Goal: Information Seeking & Learning: Learn about a topic

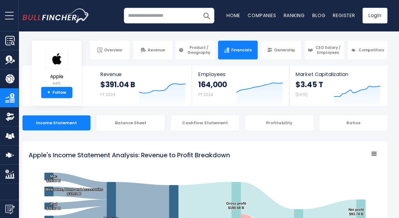
click at [177, 19] on input "search" at bounding box center [168, 16] width 90 height 16
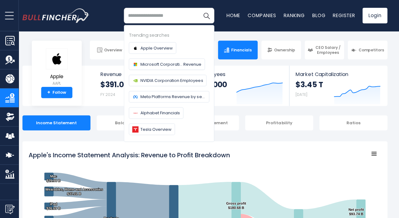
click at [189, 14] on input "search" at bounding box center [168, 16] width 90 height 16
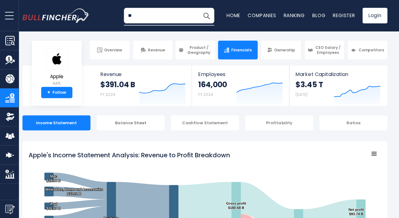
type input "*"
type input "*******"
click at [205, 16] on button "Search" at bounding box center [206, 16] width 16 height 16
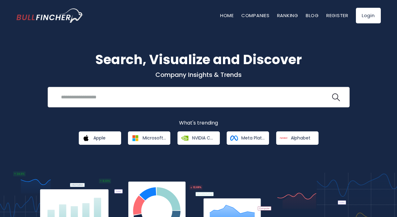
click at [151, 102] on input "search" at bounding box center [193, 97] width 273 height 12
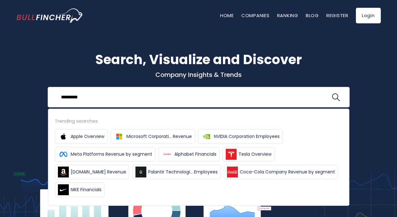
click at [335, 97] on button at bounding box center [336, 97] width 8 height 8
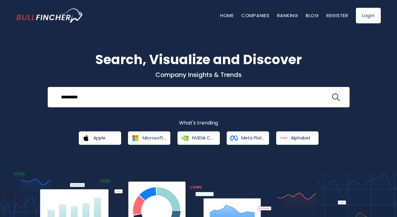
click at [130, 99] on input "*********" at bounding box center [193, 97] width 273 height 12
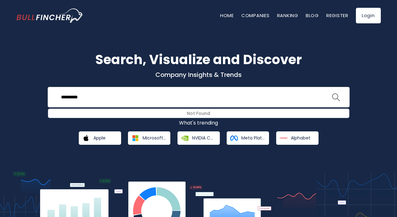
type input "*********"
click at [335, 96] on img "search icon" at bounding box center [336, 97] width 8 height 8
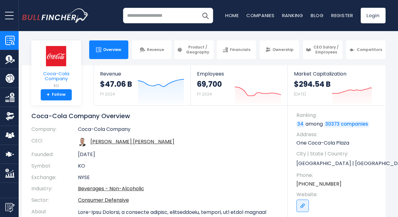
click at [58, 62] on img at bounding box center [56, 56] width 22 height 21
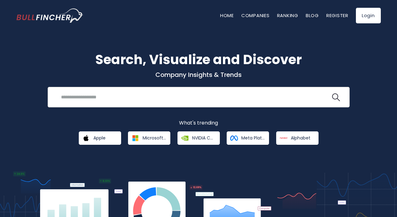
click at [205, 97] on input "search" at bounding box center [193, 97] width 273 height 12
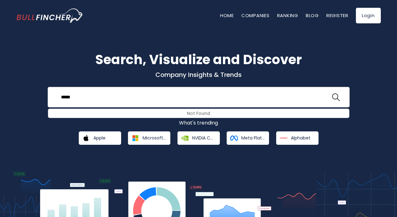
type input "*****"
click at [335, 97] on button at bounding box center [336, 97] width 8 height 8
click at [259, 138] on span "Meta Platforms" at bounding box center [252, 138] width 23 height 6
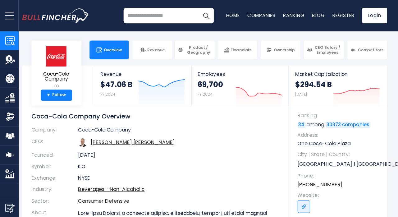
click at [170, 25] on div "Recent searches Coca-Cola Company Trending searches Apple Overview Microsoft Co…" at bounding box center [204, 15] width 364 height 31
click at [169, 17] on input "search" at bounding box center [168, 16] width 90 height 16
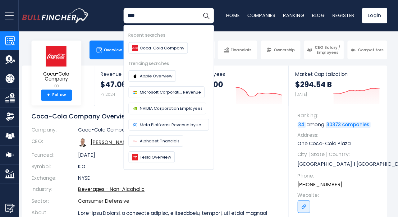
type input "****"
click at [204, 16] on button "Search" at bounding box center [206, 16] width 16 height 16
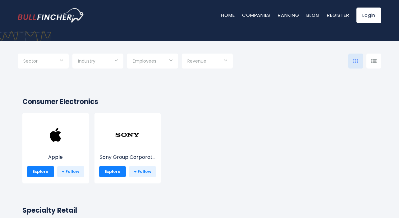
scroll to position [22, 0]
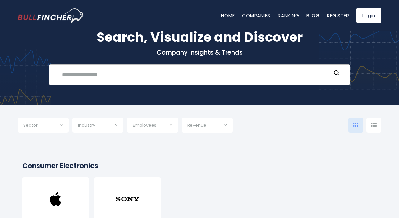
click at [131, 76] on input "text" at bounding box center [194, 75] width 273 height 12
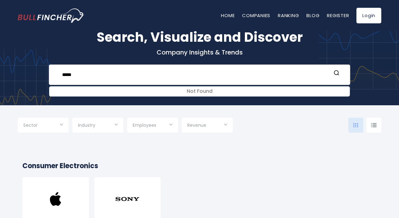
click at [136, 80] on input "*****" at bounding box center [194, 75] width 273 height 12
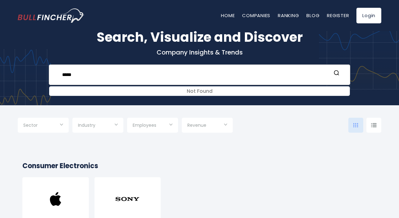
click at [136, 80] on input "*****" at bounding box center [194, 75] width 273 height 12
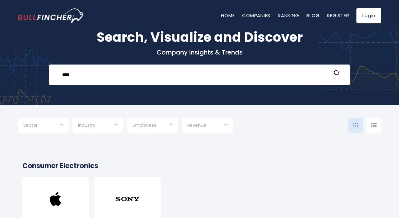
type input "****"
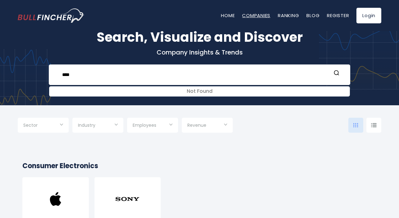
click at [247, 14] on link "Companies" at bounding box center [256, 15] width 28 height 7
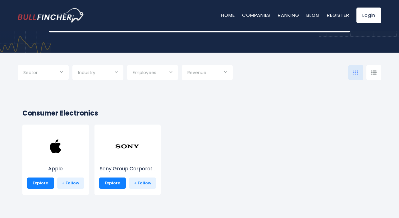
scroll to position [76, 0]
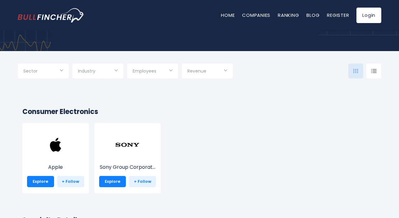
click at [116, 73] on input "Selection" at bounding box center [98, 71] width 40 height 11
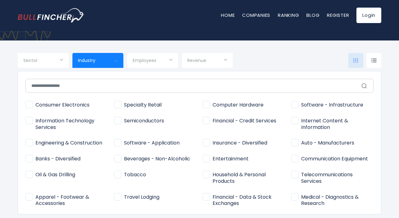
scroll to position [87, 0]
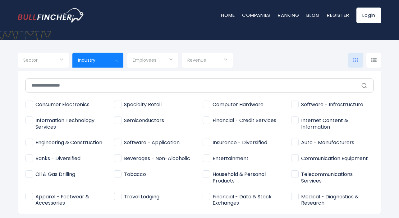
click at [62, 60] on div at bounding box center [199, 109] width 399 height 218
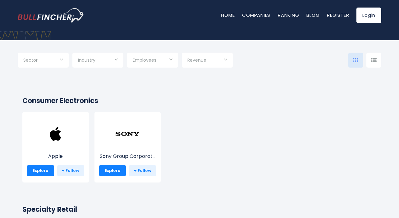
click at [62, 60] on div "Sector" at bounding box center [43, 60] width 51 height 15
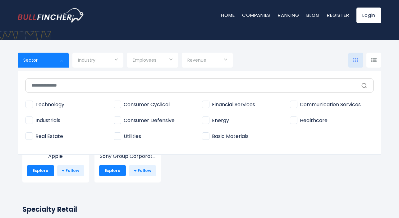
click at [111, 65] on div at bounding box center [199, 109] width 399 height 218
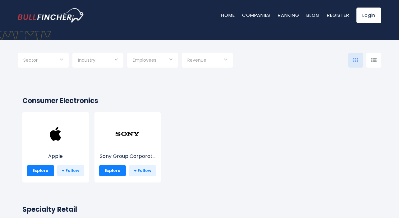
click at [111, 61] on input "Selection" at bounding box center [98, 60] width 40 height 11
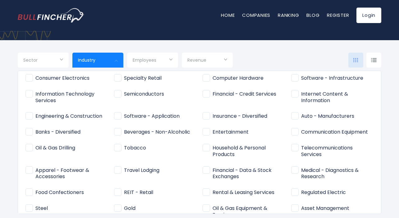
scroll to position [30, 0]
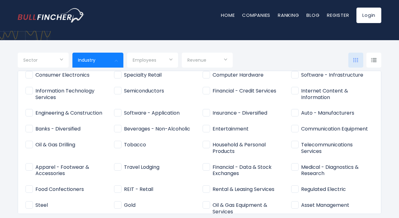
click at [66, 187] on span "Food Confectioners" at bounding box center [55, 189] width 58 height 7
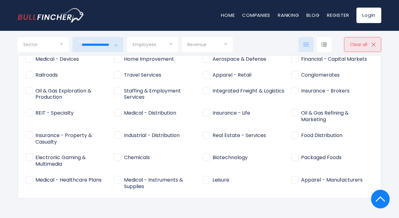
scroll to position [318, 0]
click at [375, 189] on div "Consumer Electronics Specialty Retail Semiconductors" at bounding box center [200, 126] width 364 height 143
click at [378, 203] on img at bounding box center [380, 199] width 9 height 19
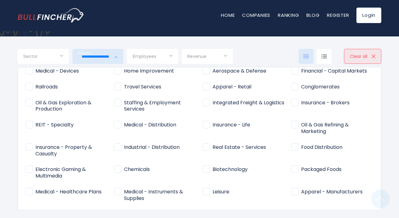
scroll to position [95, 0]
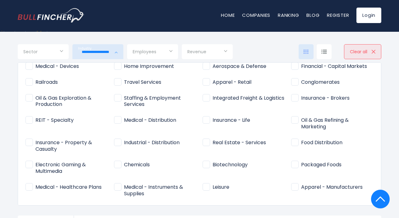
click at [293, 162] on span "Packaged Foods" at bounding box center [316, 165] width 50 height 7
type input "**********"
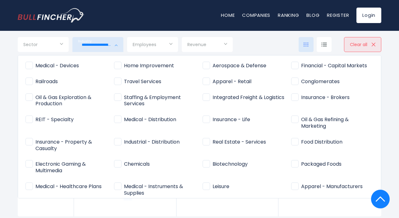
scroll to position [213, 0]
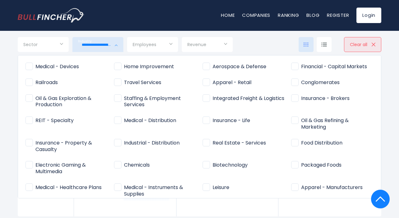
click at [388, 70] on div at bounding box center [199, 109] width 399 height 218
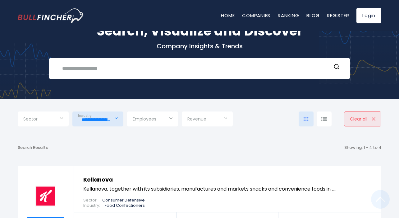
scroll to position [13, 0]
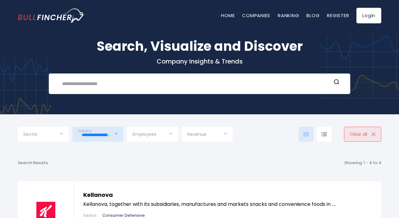
click at [114, 130] on input "**********" at bounding box center [98, 134] width 40 height 11
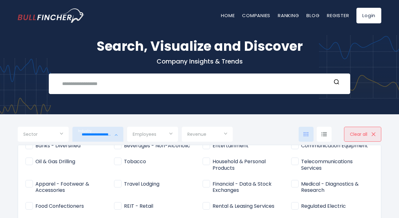
scroll to position [82, 0]
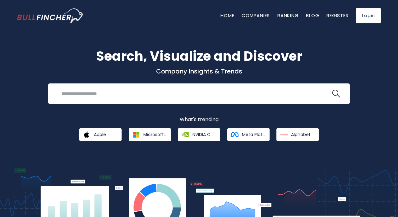
scroll to position [4, 0]
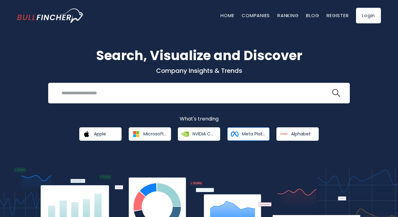
click at [239, 133] on img at bounding box center [234, 133] width 11 height 11
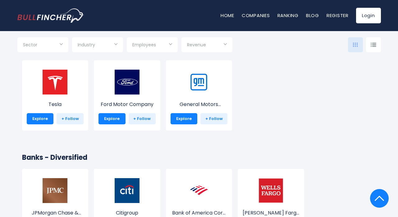
scroll to position [1472, 0]
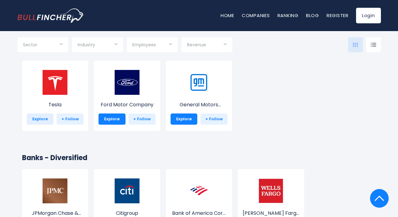
click at [45, 123] on link "Explore" at bounding box center [40, 119] width 27 height 11
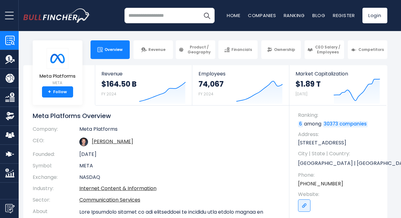
click at [172, 21] on input "search" at bounding box center [169, 16] width 90 height 16
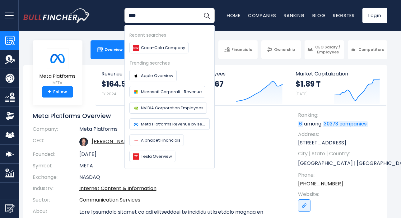
type input "****"
click at [207, 16] on button "Search" at bounding box center [207, 16] width 16 height 16
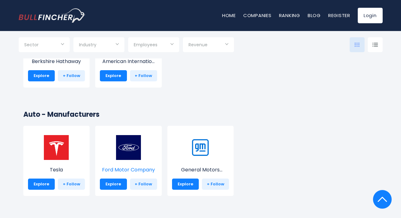
scroll to position [1418, 0]
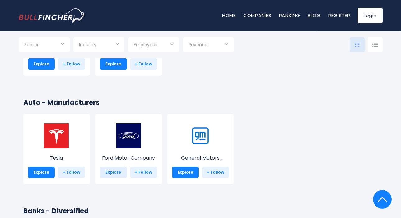
click at [119, 172] on link "Explore" at bounding box center [113, 172] width 27 height 11
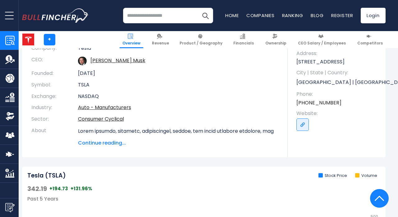
scroll to position [64, 0]
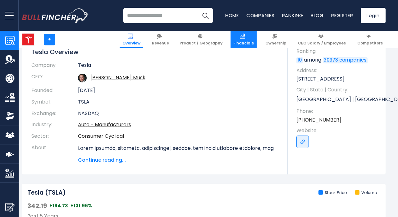
click at [245, 37] on img at bounding box center [242, 36] width 5 height 5
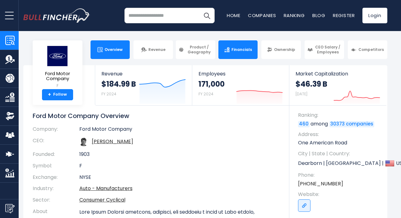
click at [234, 54] on link "Financials" at bounding box center [238, 49] width 40 height 19
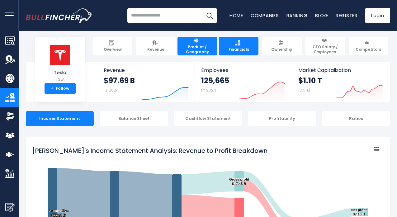
scroll to position [4, 0]
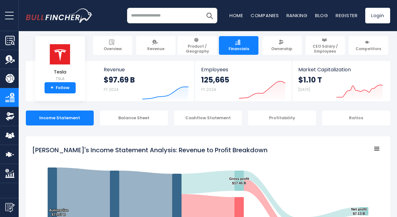
click at [227, 48] on link "Financials" at bounding box center [239, 45] width 40 height 19
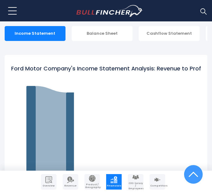
scroll to position [138, 0]
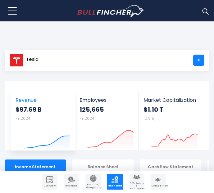
click at [33, 105] on link "Revenue $97.69 B FY 2024 Created with Highcharts 12.1.2" at bounding box center [43, 121] width 64 height 59
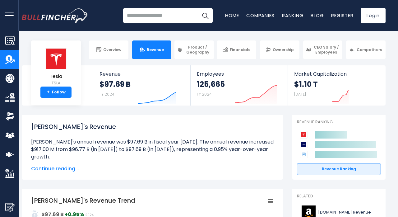
scroll to position [6, 0]
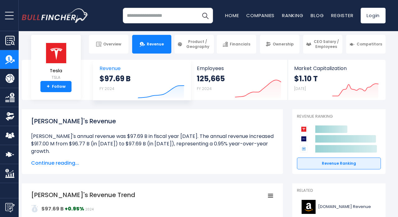
click at [124, 81] on strong "$97.69 B" at bounding box center [115, 79] width 31 height 10
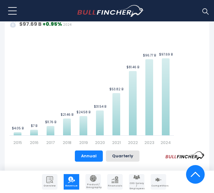
scroll to position [249, 0]
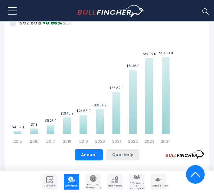
click at [122, 153] on button "Quarterly" at bounding box center [123, 155] width 34 height 11
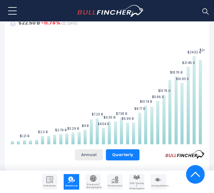
click at [96, 157] on button "Annual" at bounding box center [89, 155] width 28 height 11
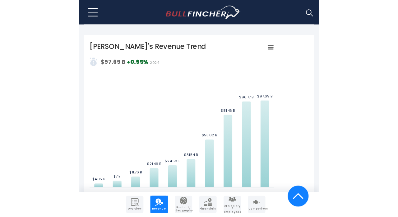
scroll to position [217, 0]
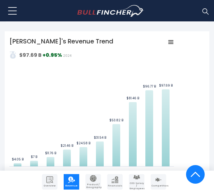
click at [7, 82] on div "Tesla's Revenue Trend Created with Highcharts 12.1.2 Values Chart context menu …" at bounding box center [107, 147] width 205 height 232
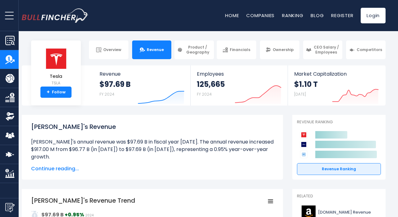
scroll to position [0, 0]
click at [120, 51] on span "Overview" at bounding box center [112, 49] width 18 height 5
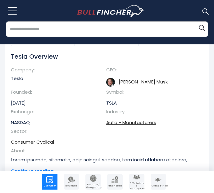
scroll to position [97, 0]
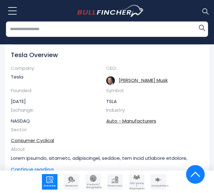
click at [96, 181] on img "Company Product/Geography" at bounding box center [93, 178] width 7 height 7
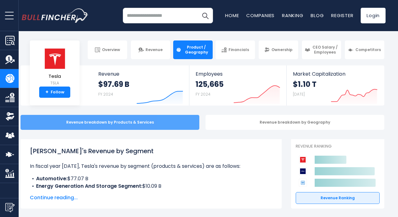
scroll to position [0, 1]
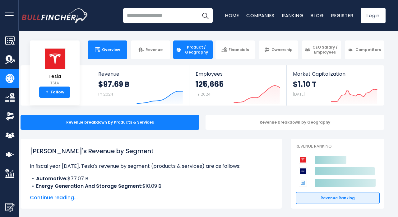
click at [109, 51] on span "Overview" at bounding box center [111, 49] width 18 height 5
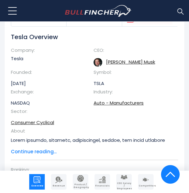
scroll to position [122, 0]
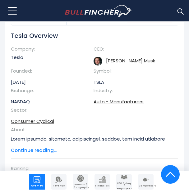
click at [58, 182] on img "Company Revenue" at bounding box center [58, 180] width 7 height 7
